Goal: Task Accomplishment & Management: Use online tool/utility

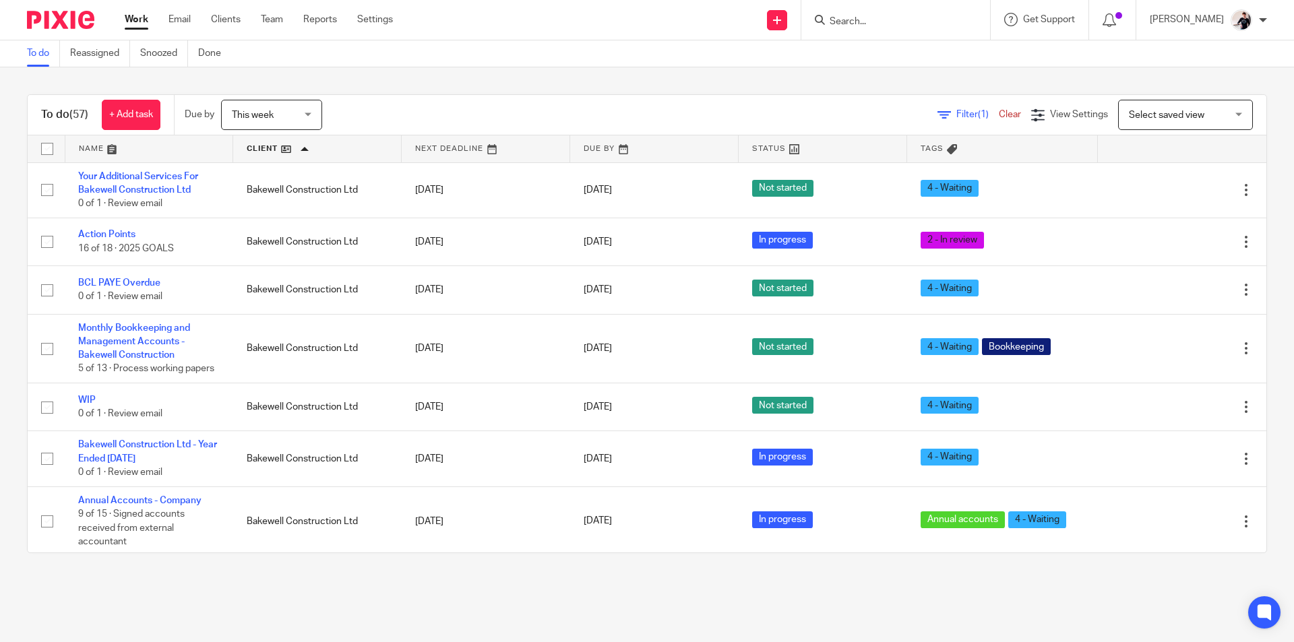
click at [191, 17] on ul "Work Email Clients Team Reports Settings" at bounding box center [269, 19] width 289 height 13
click at [182, 17] on link "Email" at bounding box center [180, 19] width 22 height 13
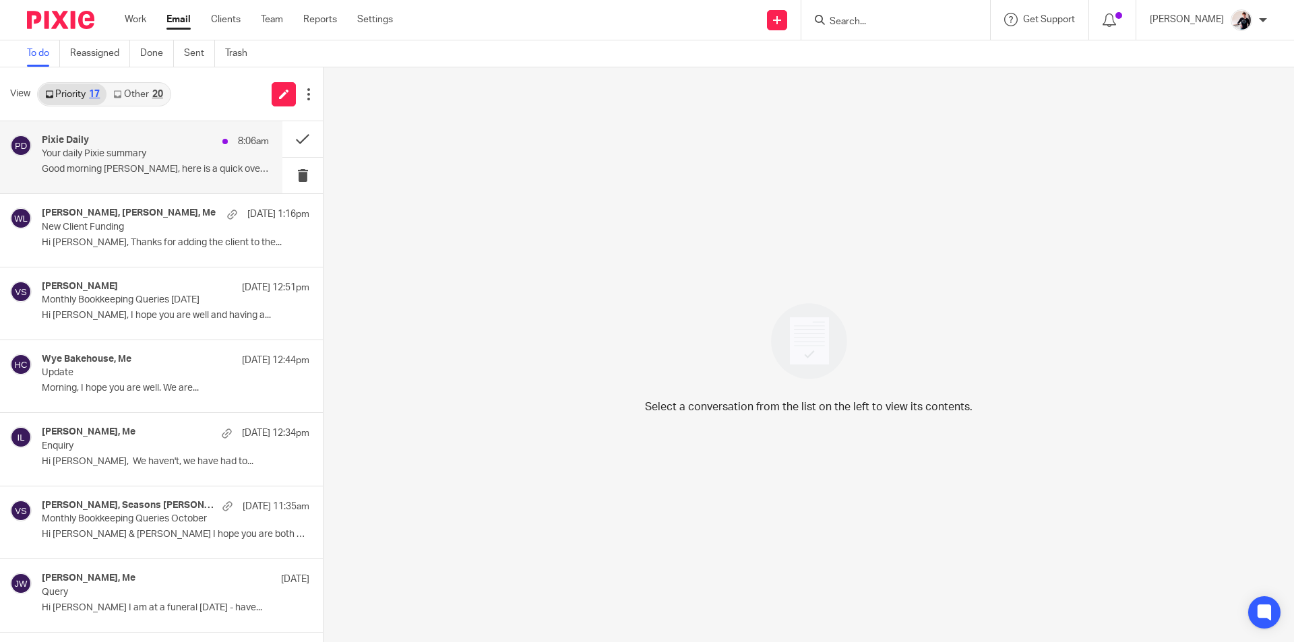
click at [138, 173] on p "Good morning [PERSON_NAME], here is a quick overview of..." at bounding box center [155, 169] width 227 height 11
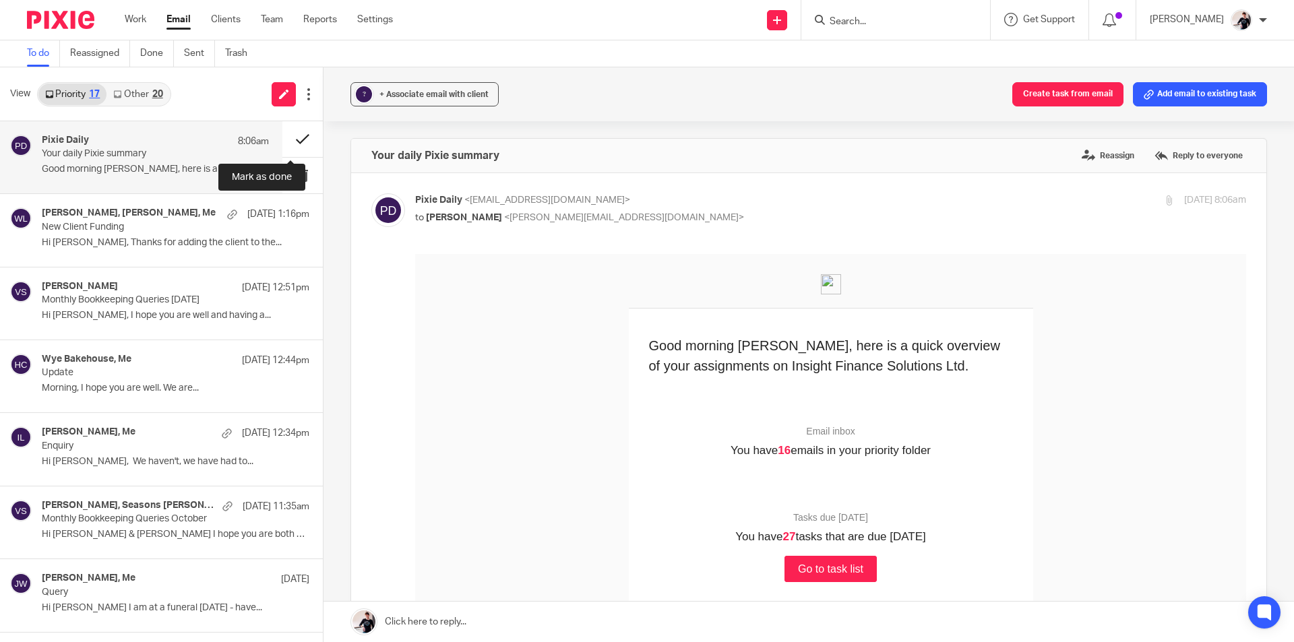
click at [290, 138] on button at bounding box center [302, 139] width 40 height 36
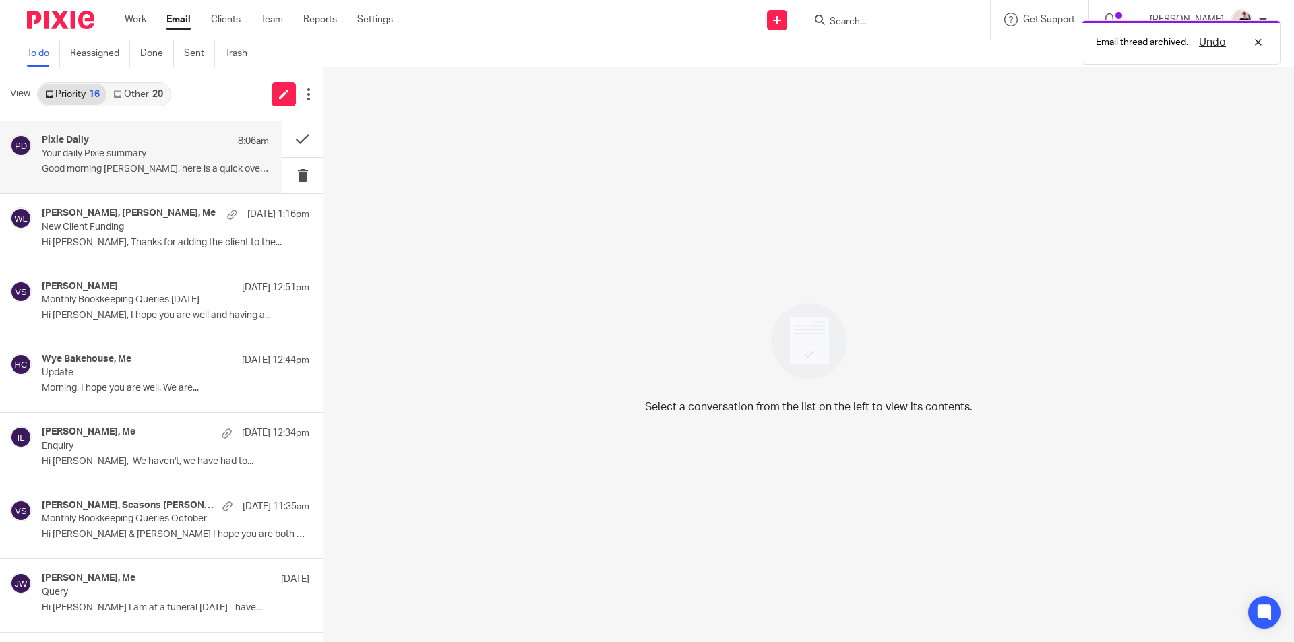
click at [158, 96] on div "20" at bounding box center [157, 94] width 11 height 9
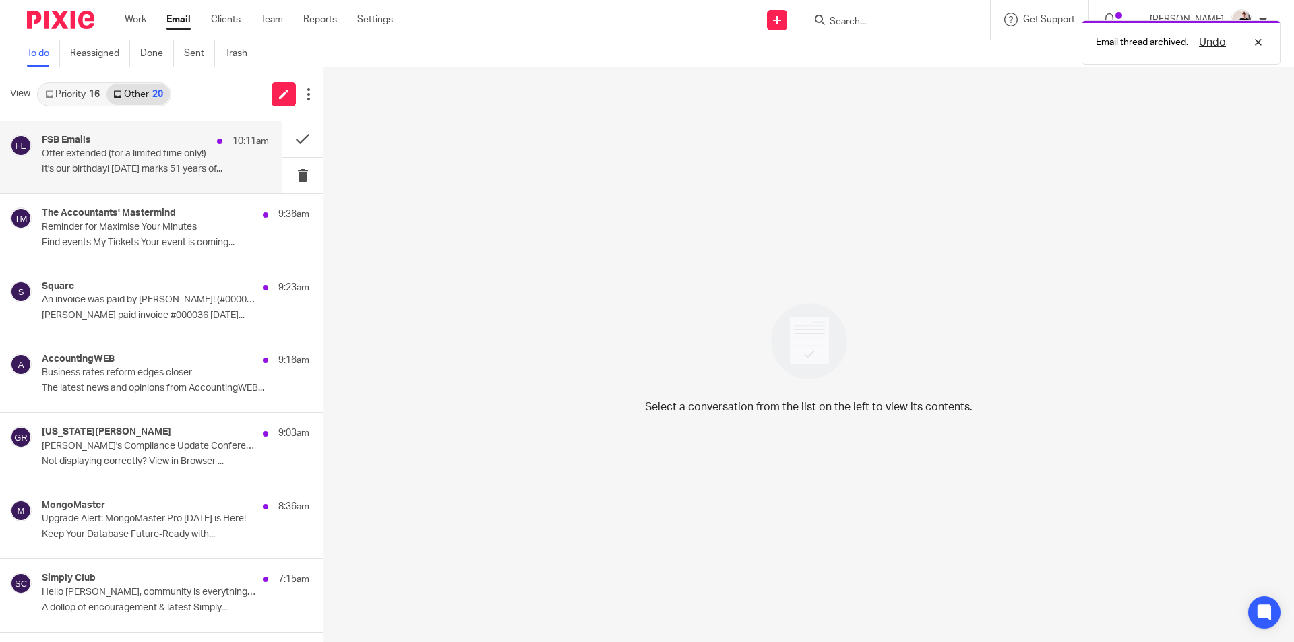
drag, startPoint x: 176, startPoint y: 146, endPoint x: 183, endPoint y: 146, distance: 7.4
click at [176, 146] on div "FSB Emails 10:11am" at bounding box center [155, 141] width 227 height 13
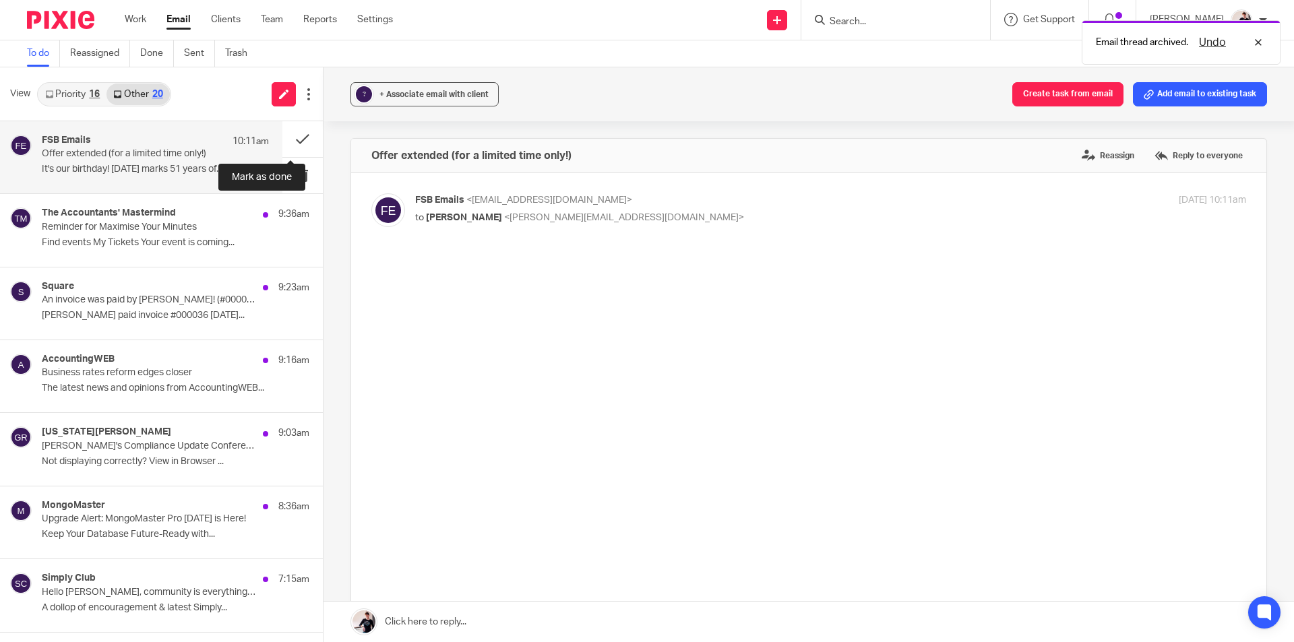
drag, startPoint x: 287, startPoint y: 136, endPoint x: 264, endPoint y: 134, distance: 22.3
click at [288, 137] on button at bounding box center [302, 139] width 40 height 36
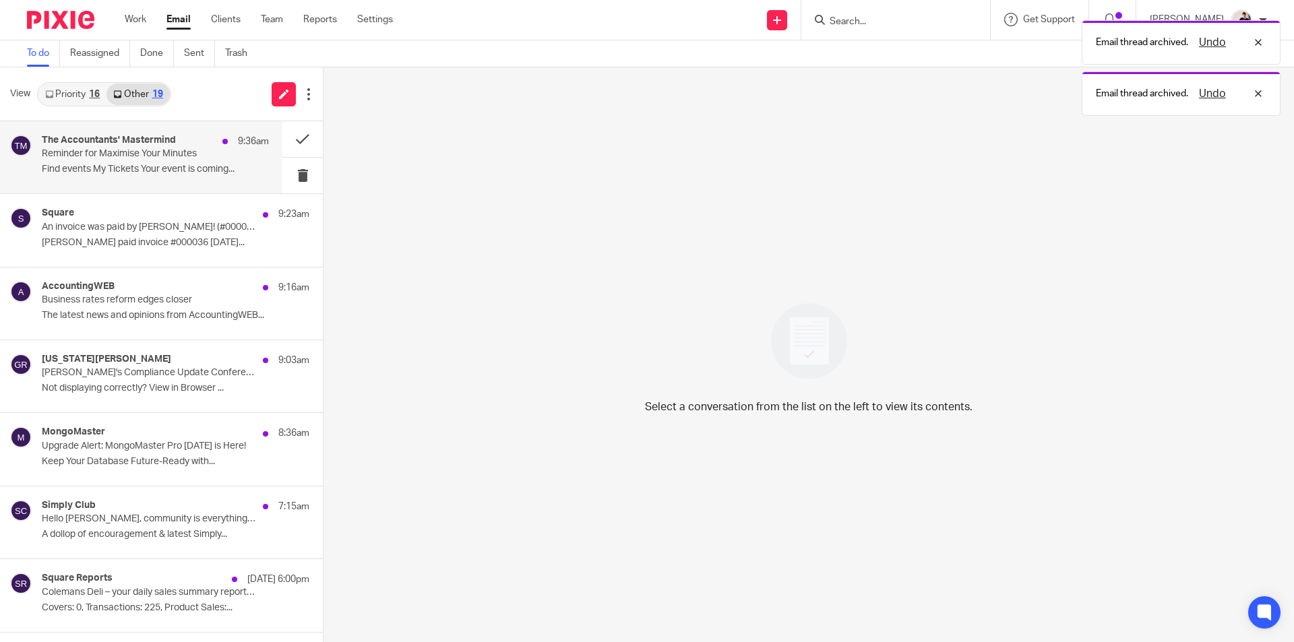
click at [133, 165] on p "Find events My Tickets Your event is coming..." at bounding box center [155, 169] width 227 height 11
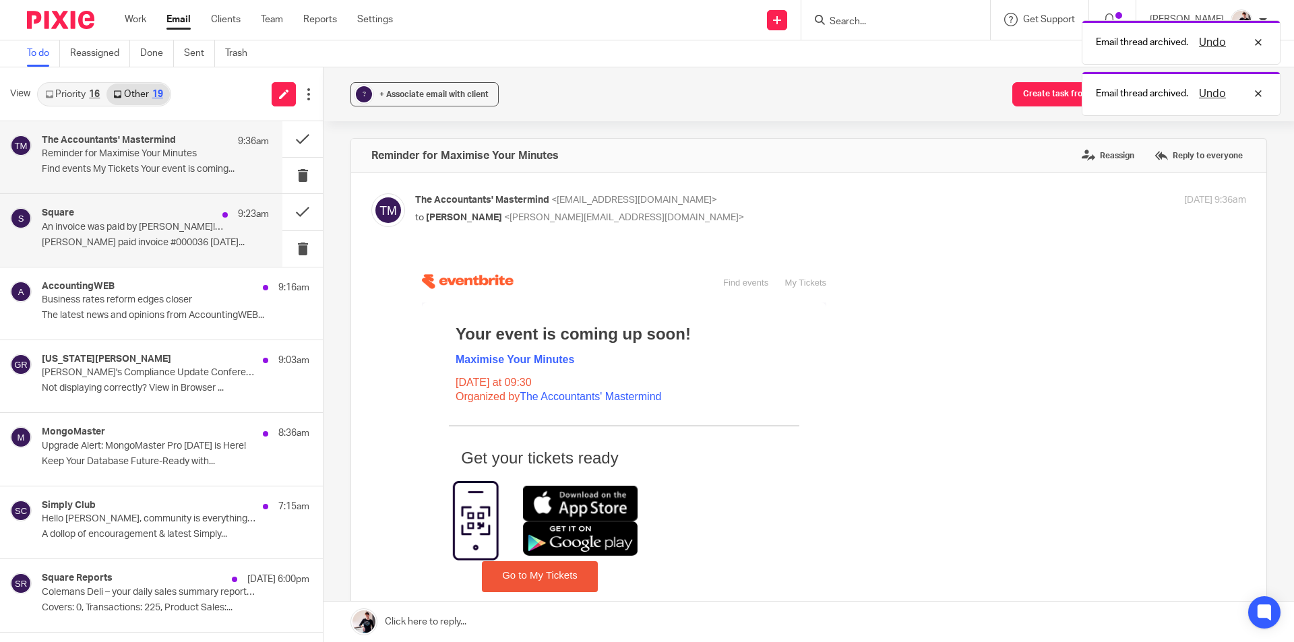
click at [112, 233] on p "An invoice was paid by [PERSON_NAME]! (#000036)" at bounding box center [133, 227] width 182 height 11
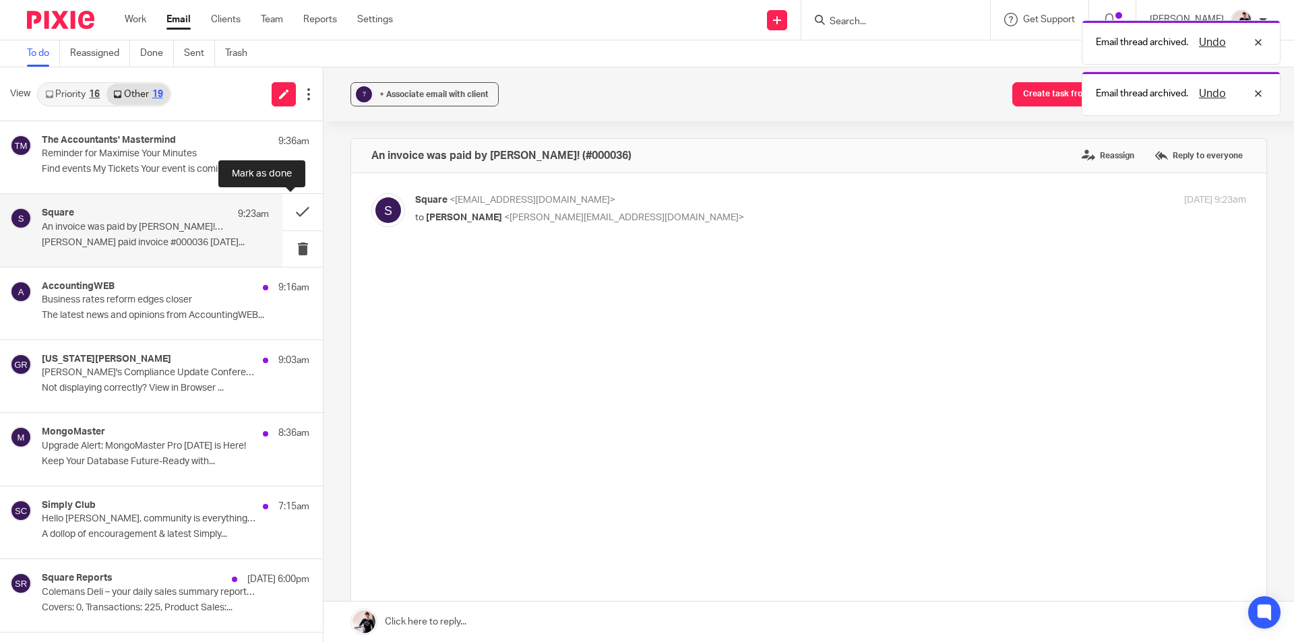
drag, startPoint x: 291, startPoint y: 211, endPoint x: 266, endPoint y: 210, distance: 24.3
click at [291, 212] on button at bounding box center [302, 212] width 40 height 36
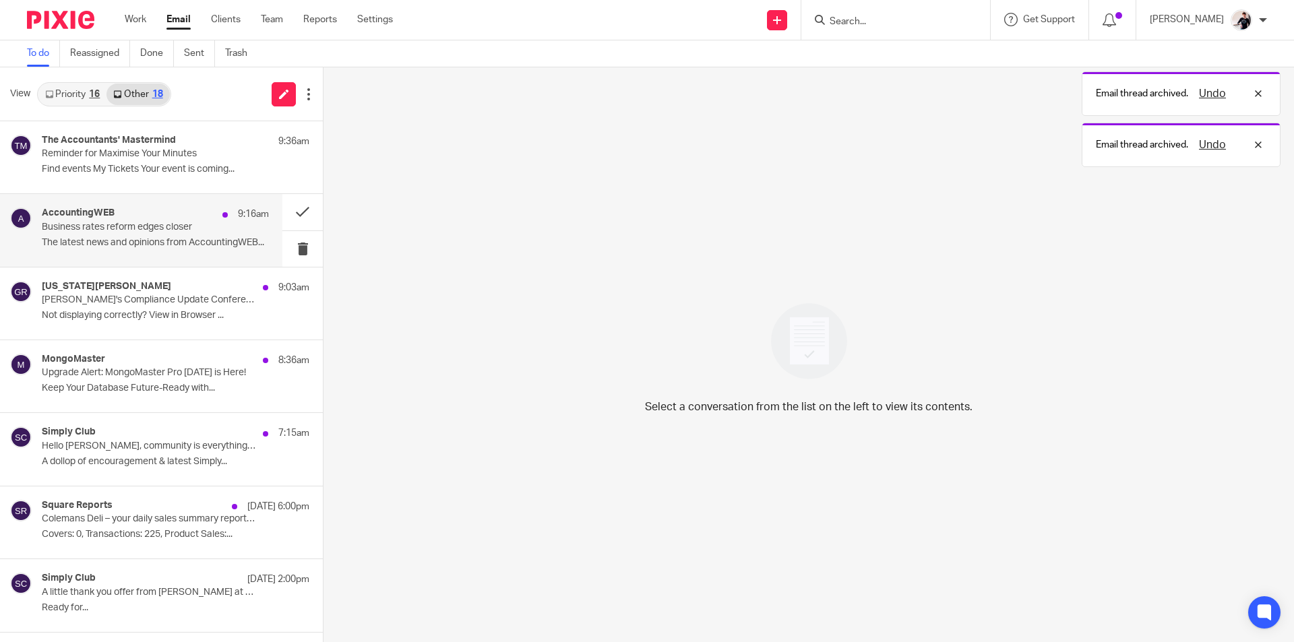
click at [140, 239] on p "The latest news and opinions from AccountingWEB..." at bounding box center [155, 242] width 227 height 11
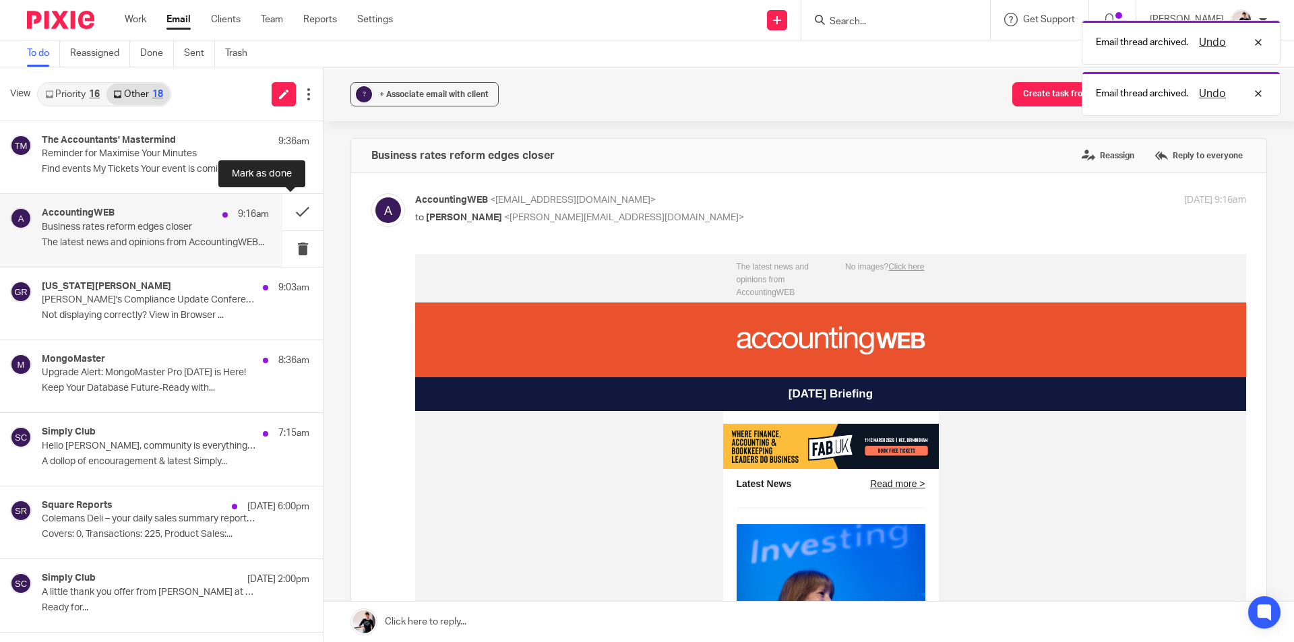
drag, startPoint x: 280, startPoint y: 212, endPoint x: 218, endPoint y: 203, distance: 62.6
click at [282, 212] on button at bounding box center [302, 212] width 40 height 36
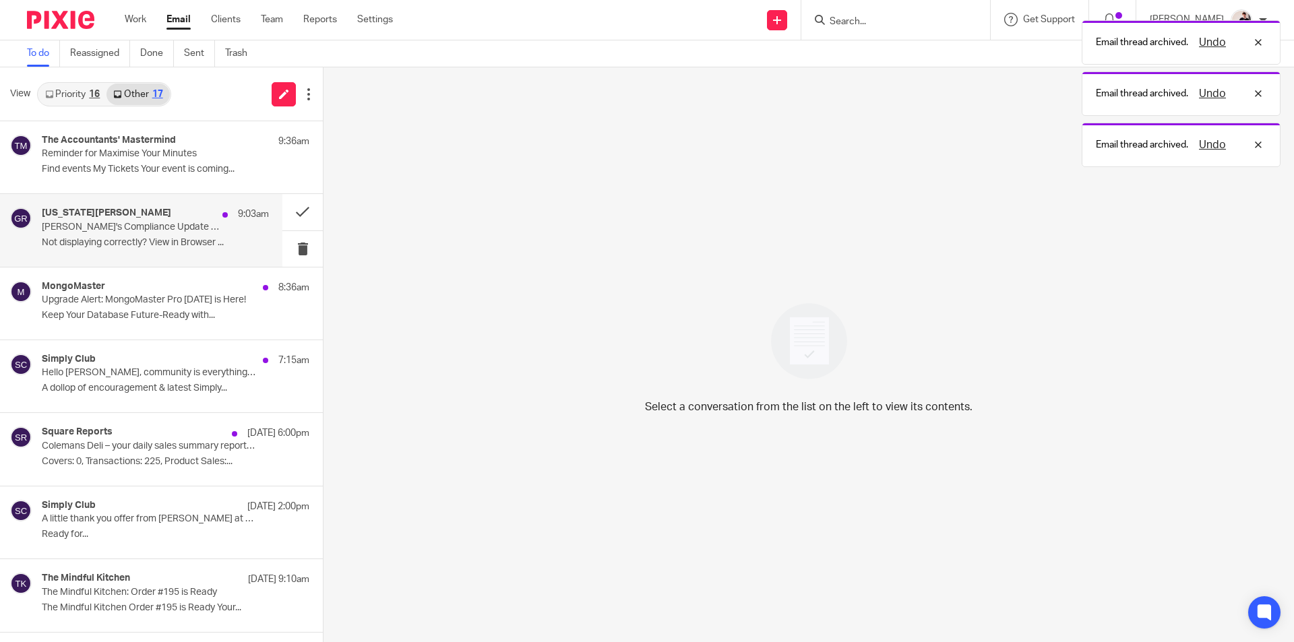
click at [160, 219] on div "[US_STATE][PERSON_NAME] 9:03am" at bounding box center [155, 214] width 227 height 13
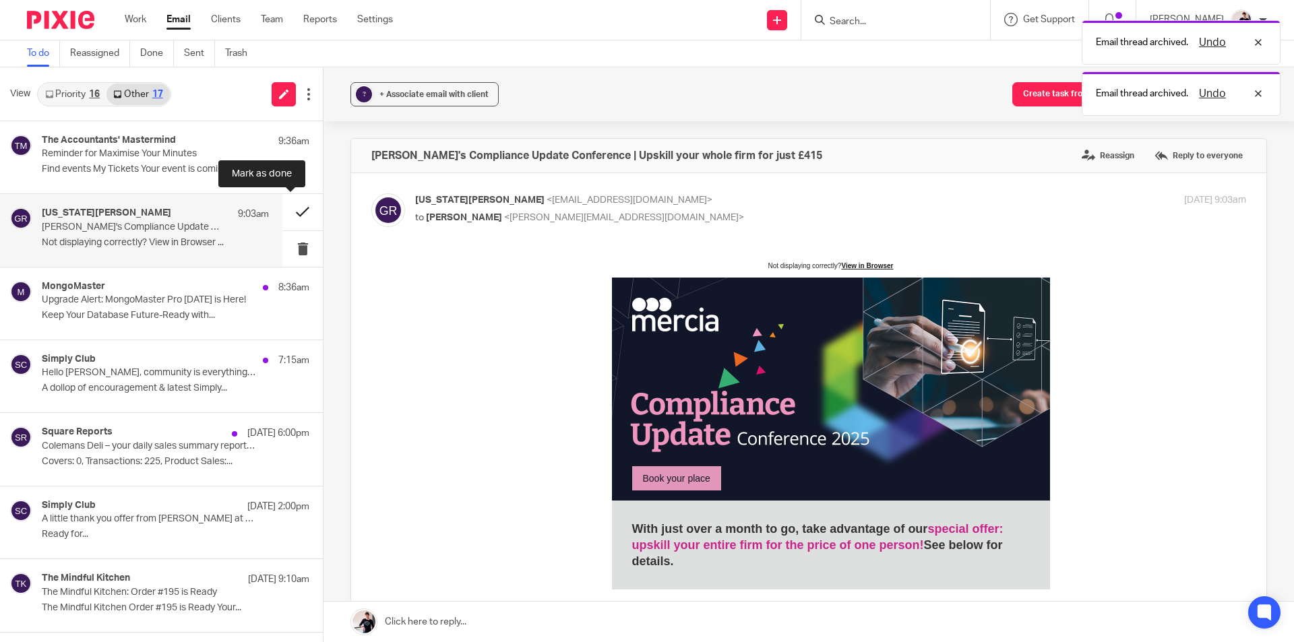
click at [282, 213] on button at bounding box center [302, 212] width 40 height 36
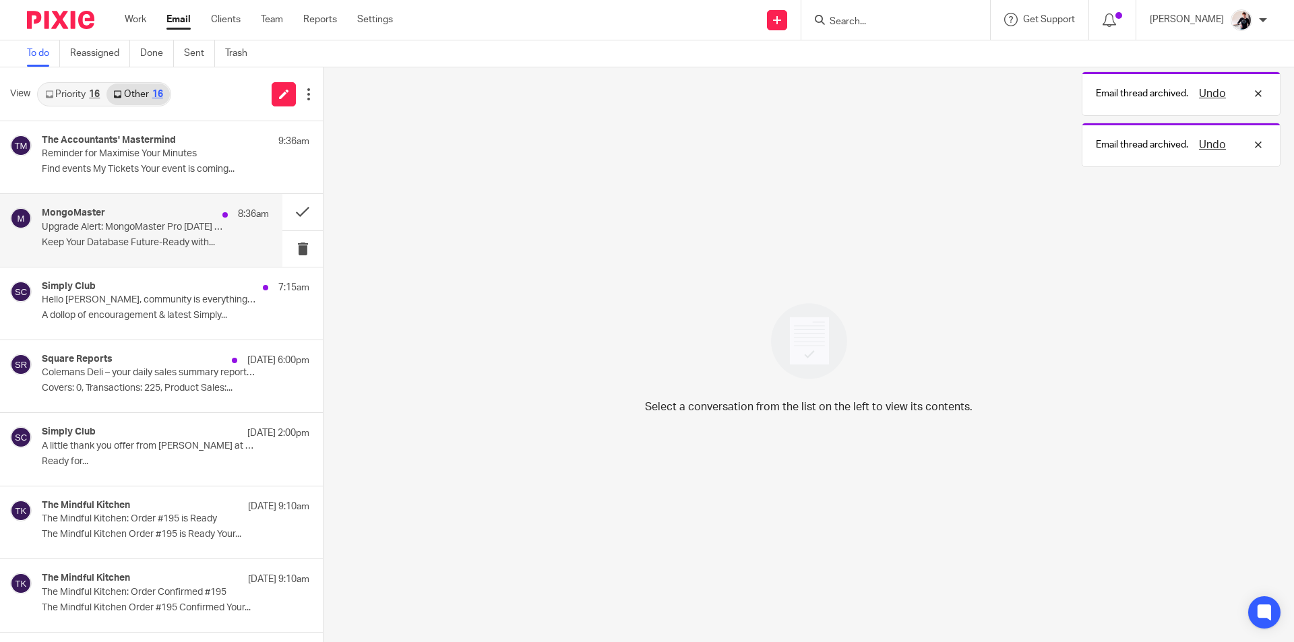
click at [173, 259] on div "MongoMaster 8:36am Upgrade Alert: MongoMaster Pro [DATE] is Here! Keep Your Dat…" at bounding box center [141, 230] width 282 height 72
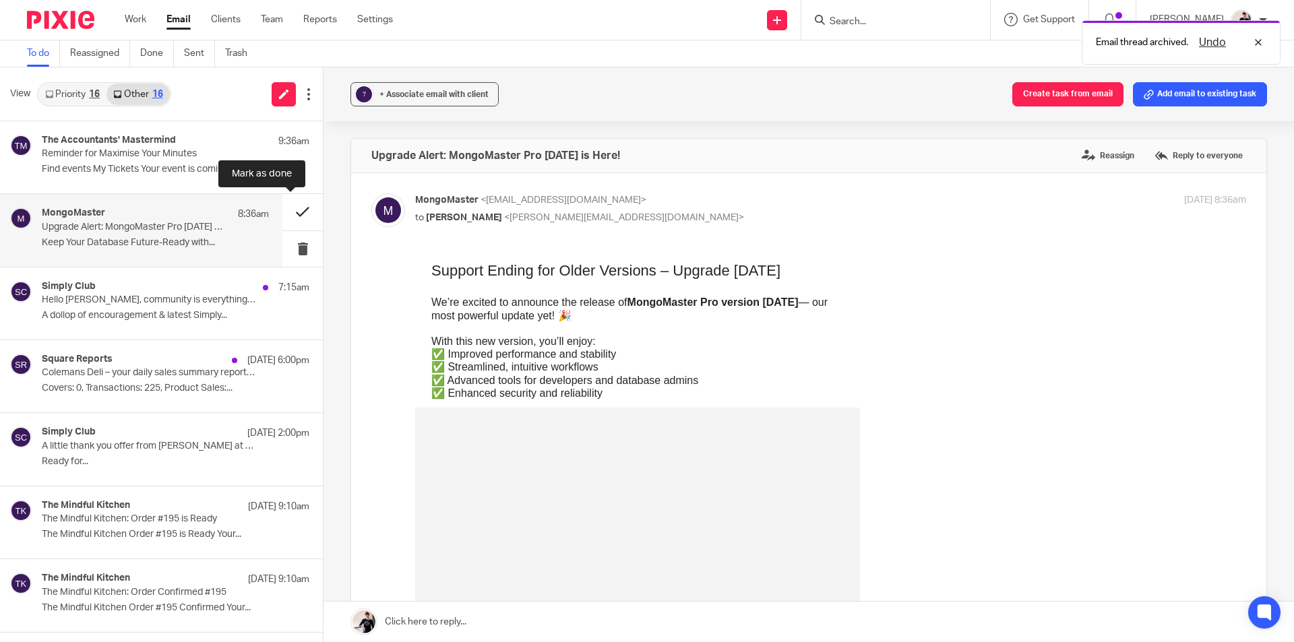
click at [291, 210] on button at bounding box center [302, 212] width 40 height 36
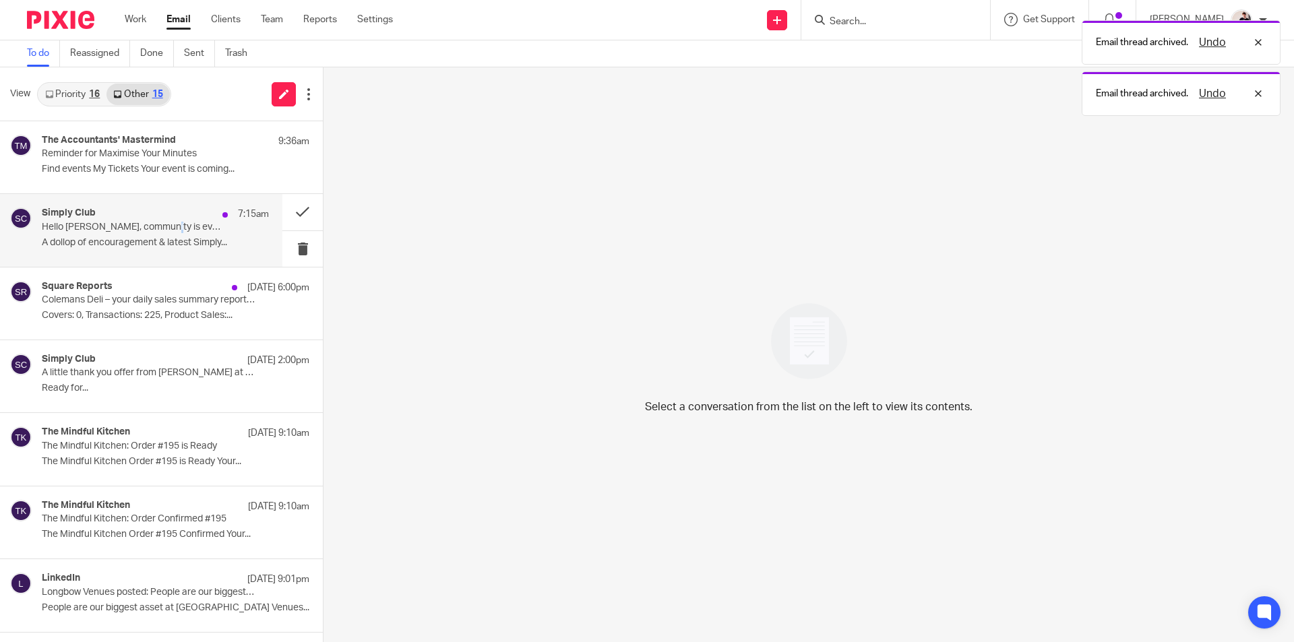
click at [162, 232] on p "Hello [PERSON_NAME], community is everything & we're right here." at bounding box center [133, 227] width 182 height 11
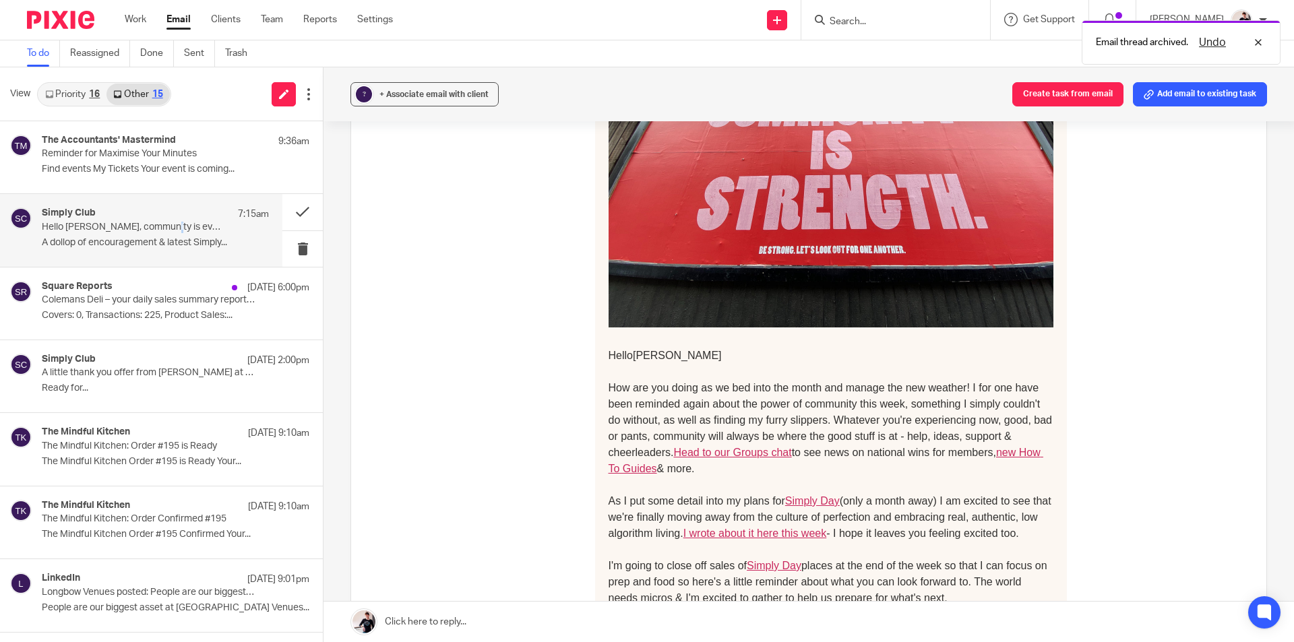
scroll to position [405, 0]
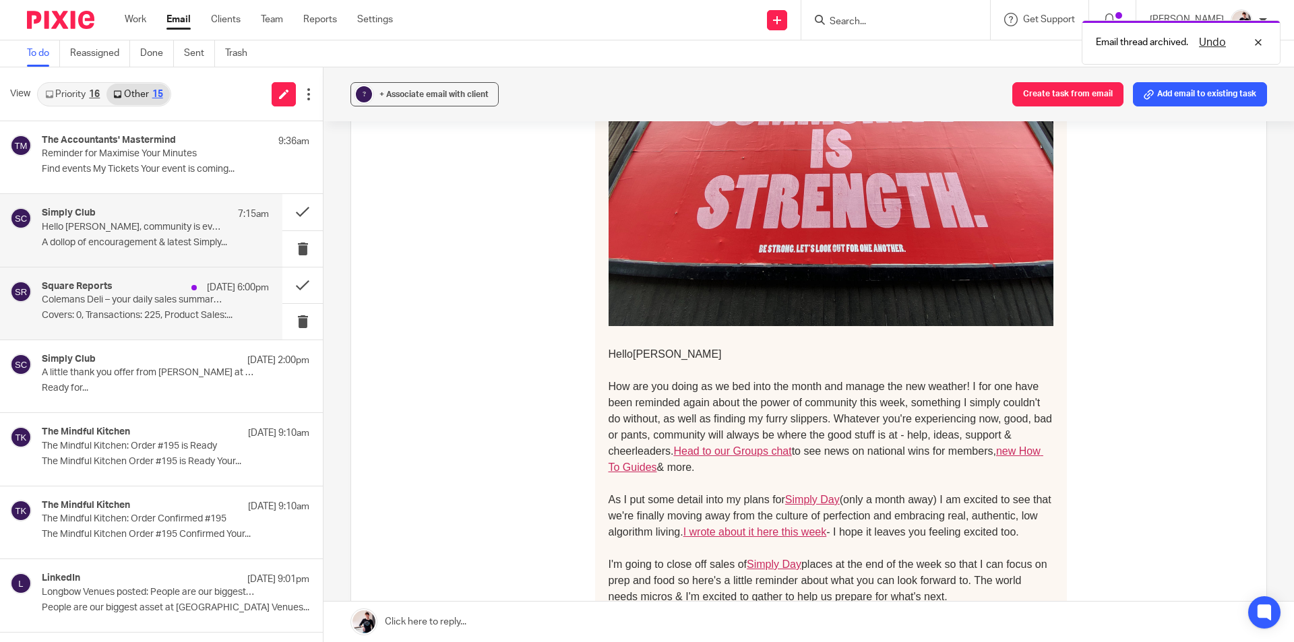
drag, startPoint x: 169, startPoint y: 295, endPoint x: 212, endPoint y: 290, distance: 44.1
click at [173, 295] on p "Colemans Deli – your daily sales summary report for [DATE]" at bounding box center [133, 300] width 182 height 11
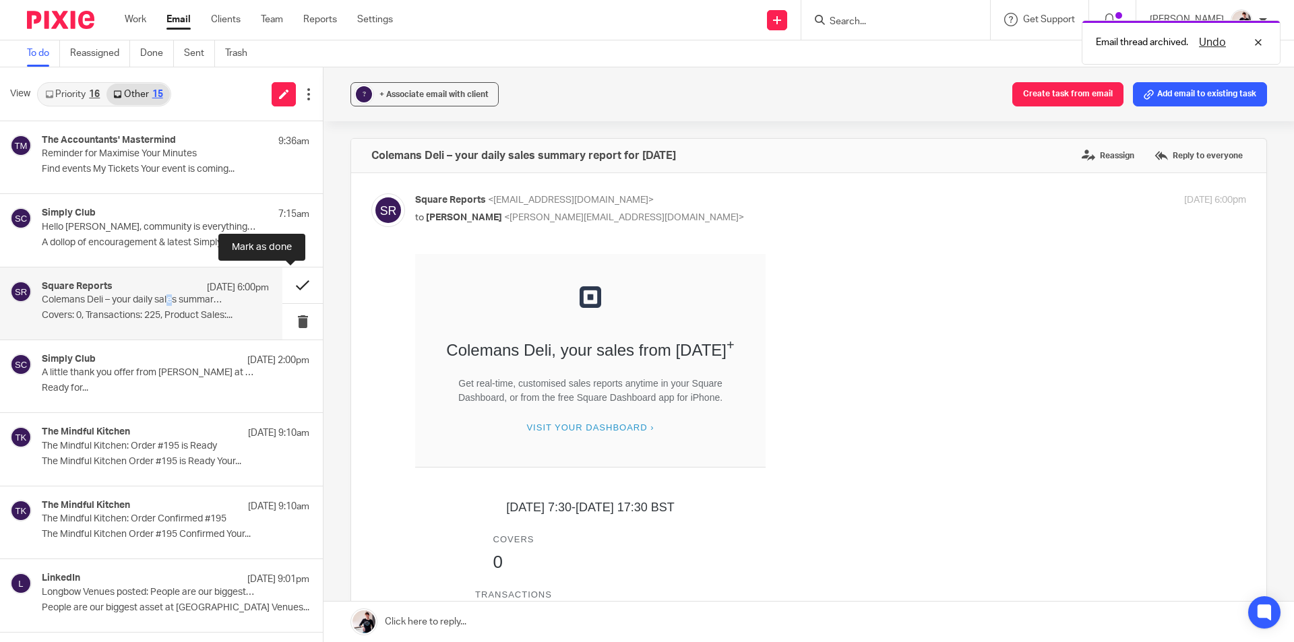
scroll to position [0, 0]
click at [285, 287] on button at bounding box center [302, 286] width 40 height 36
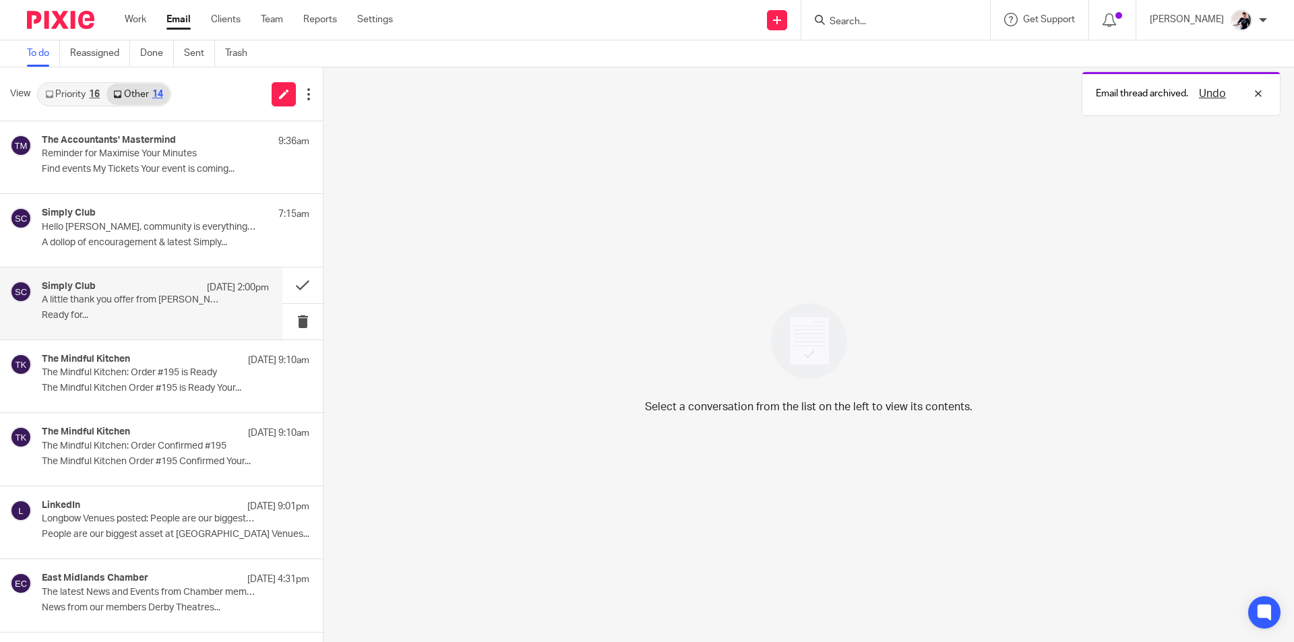
click at [145, 312] on p "Ready for..." at bounding box center [155, 315] width 227 height 11
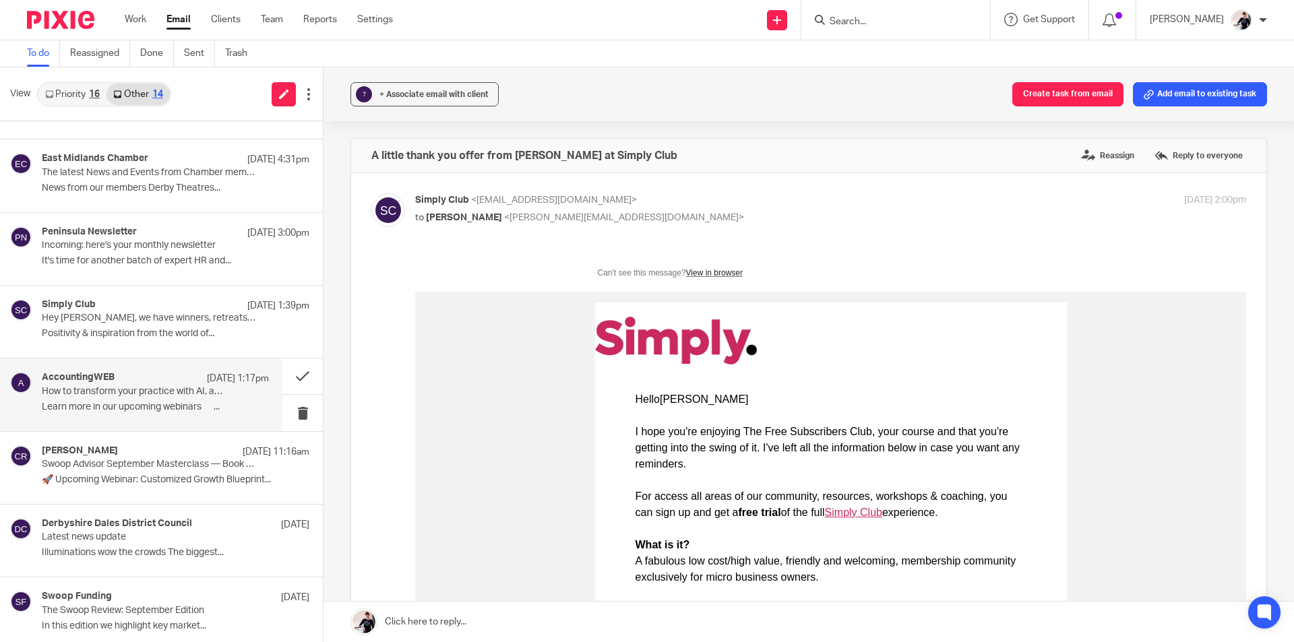
scroll to position [232, 0]
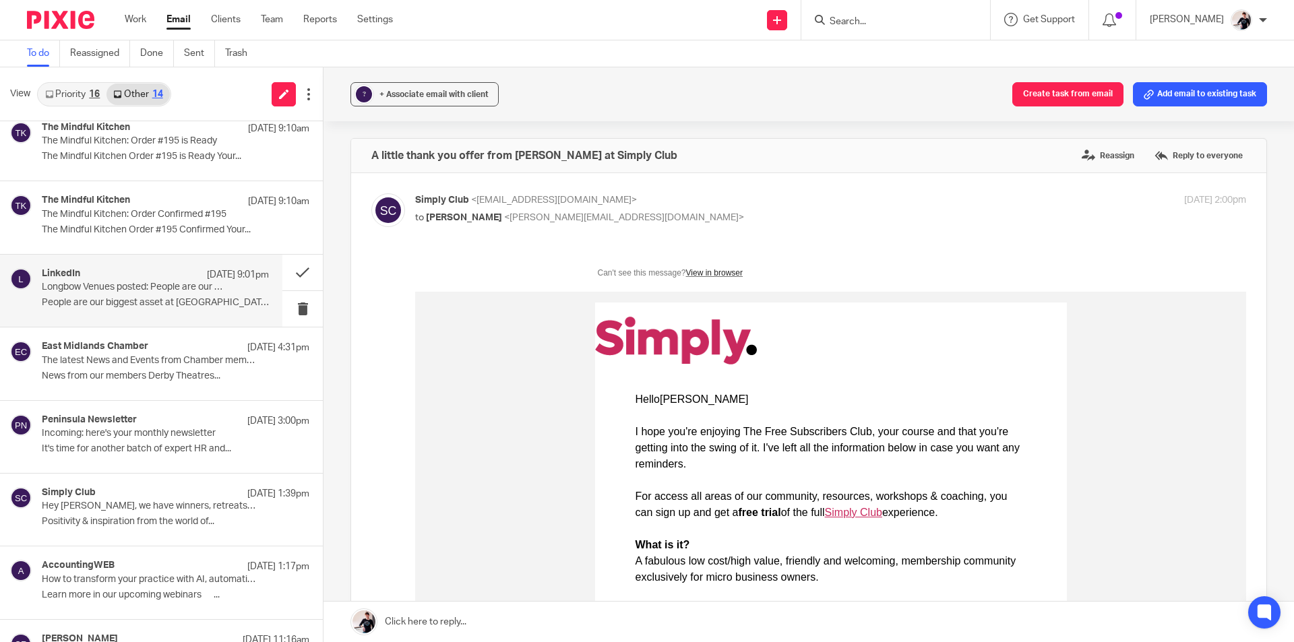
click at [143, 311] on div "LinkedIn [DATE] 9:01pm Longbow Venues posted: People are our biggest asset at L…" at bounding box center [155, 290] width 227 height 45
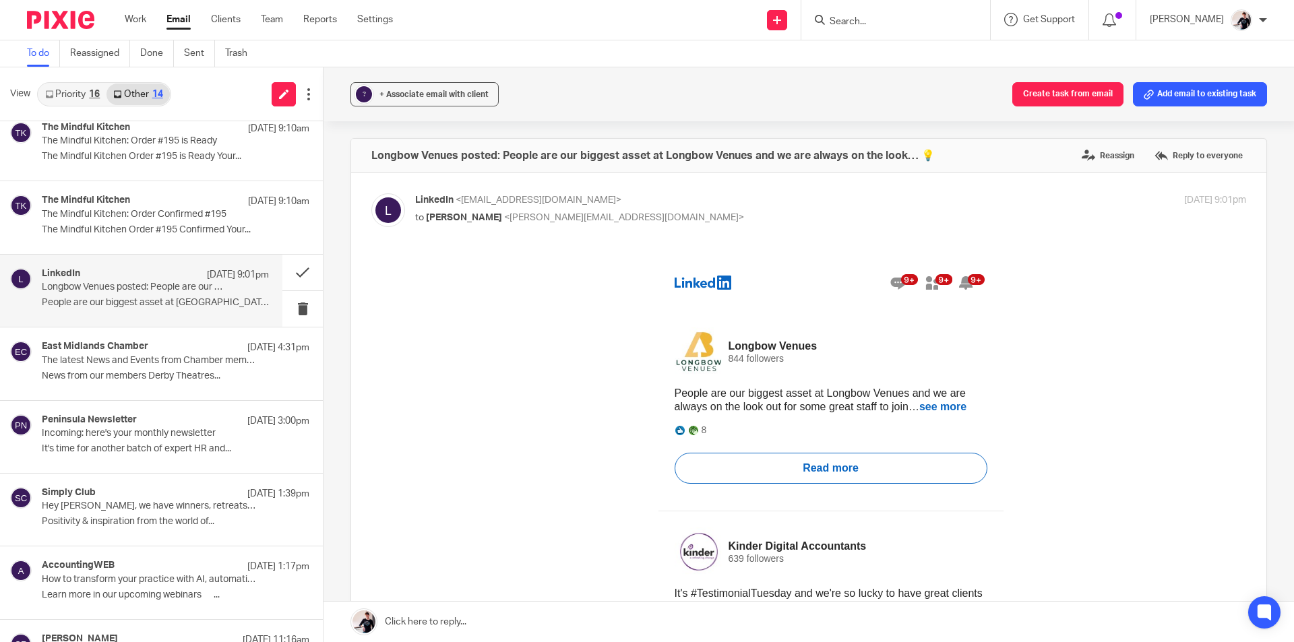
scroll to position [0, 0]
click at [851, 472] on link "Read more" at bounding box center [831, 468] width 279 height 13
click at [293, 278] on button at bounding box center [302, 273] width 40 height 36
